Goal: Use online tool/utility: Utilize a website feature to perform a specific function

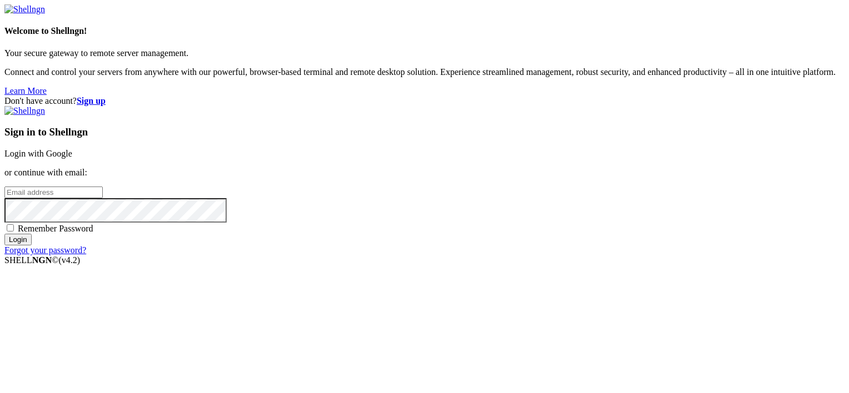
click at [72, 149] on link "Login with Google" at bounding box center [38, 153] width 68 height 9
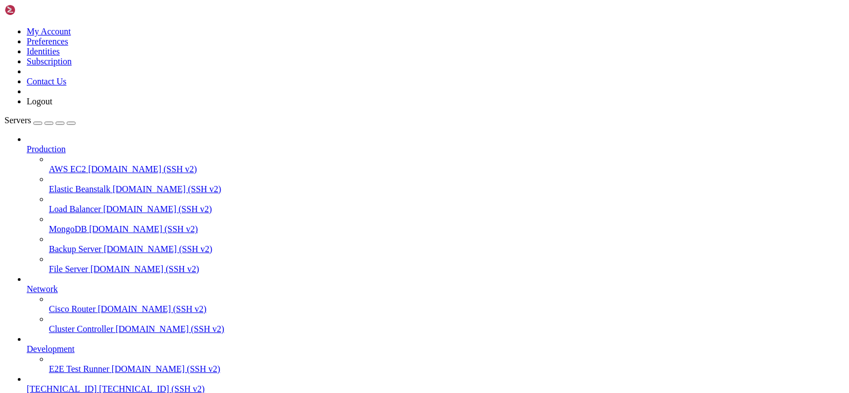
scroll to position [54, 0]
click at [64, 384] on span "[TECHNICAL_ID]" at bounding box center [62, 388] width 70 height 9
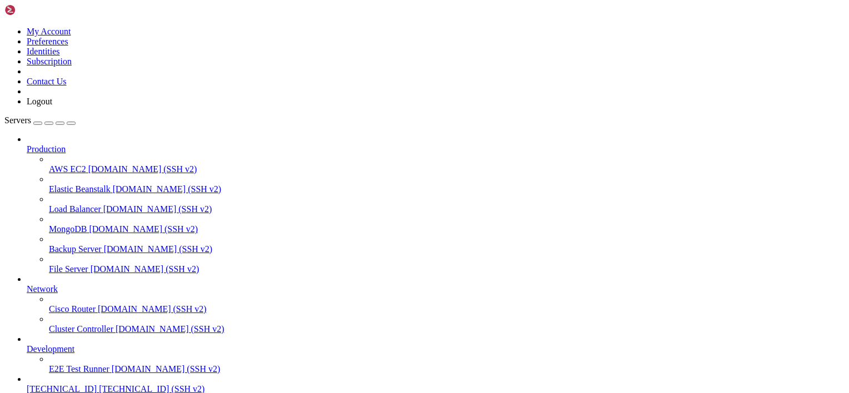
scroll to position [132, 0]
drag, startPoint x: 225, startPoint y: 850, endPoint x: 293, endPoint y: 859, distance: 68.3
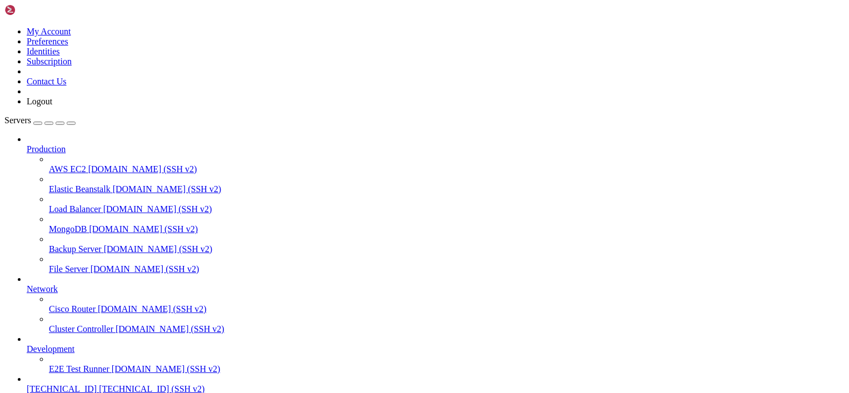
scroll to position [0, 0]
